Goal: Find specific page/section: Find specific page/section

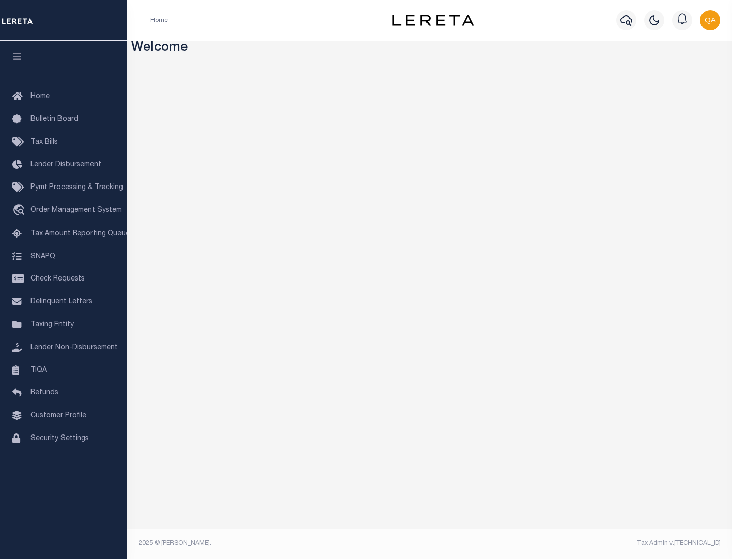
click at [64, 370] on link "TIQA" at bounding box center [63, 370] width 127 height 23
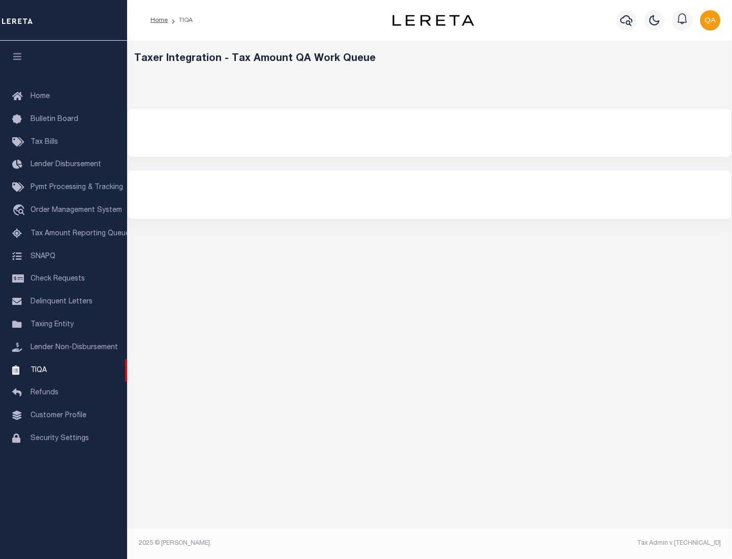
select select "200"
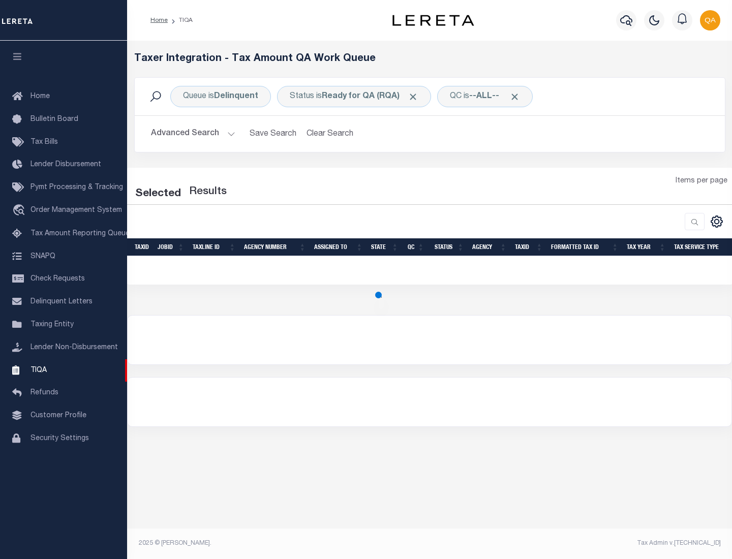
select select "200"
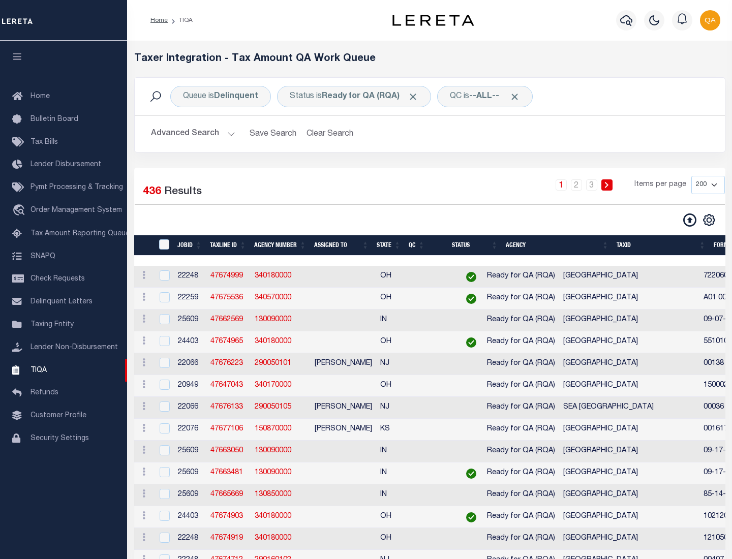
click at [416, 97] on span "Click to Remove" at bounding box center [413, 96] width 11 height 11
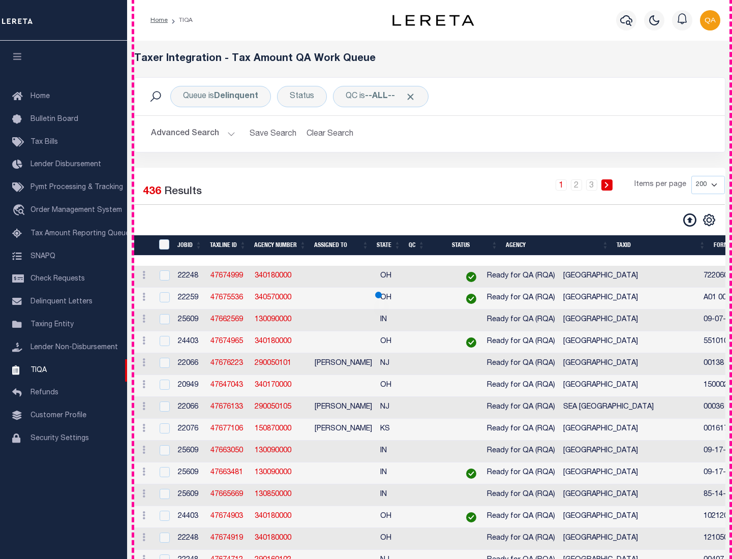
scroll to position [2172, 0]
